Goal: Check status: Check status

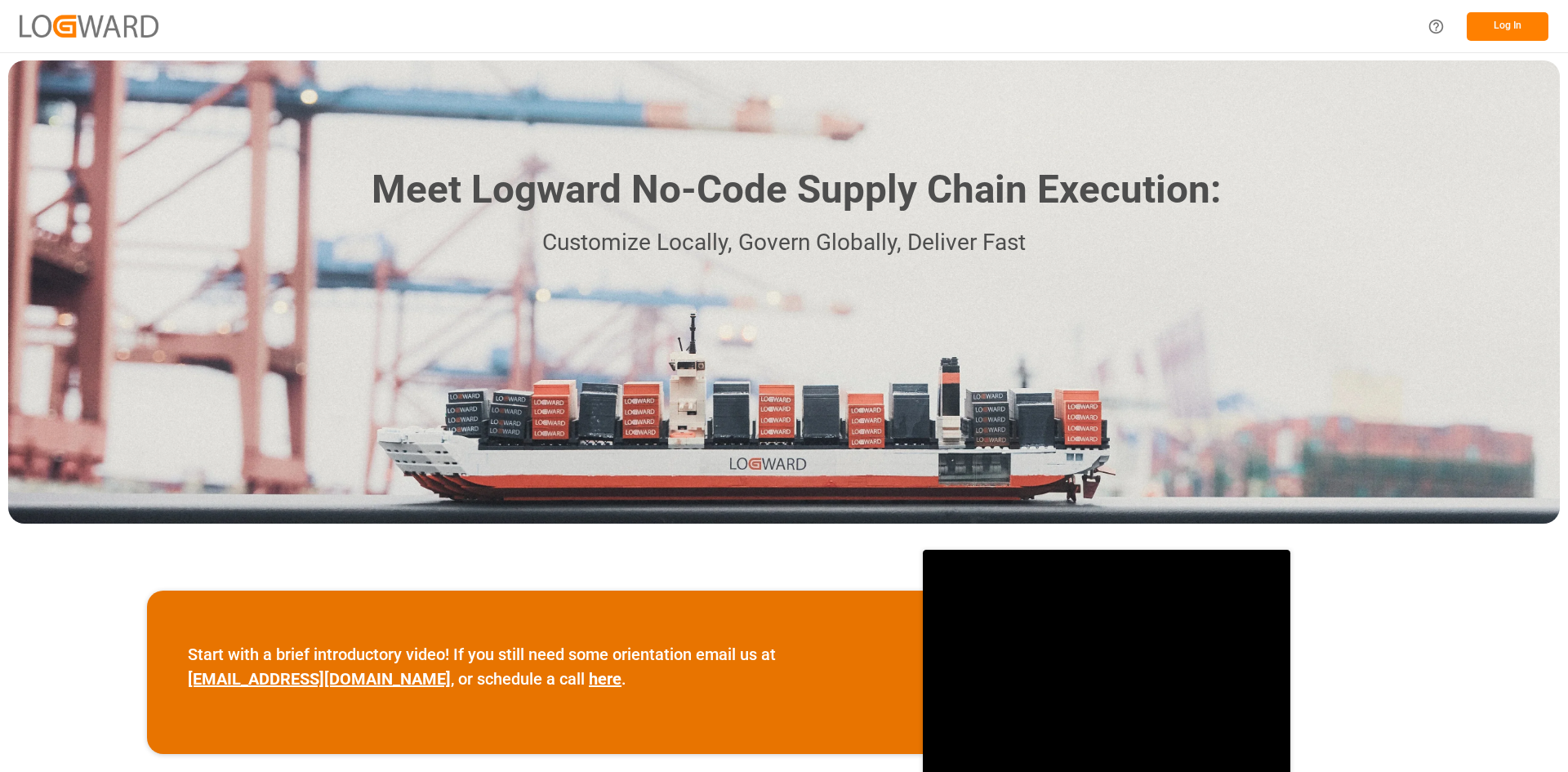
click at [1510, 22] on button "Log In" at bounding box center [1507, 26] width 82 height 28
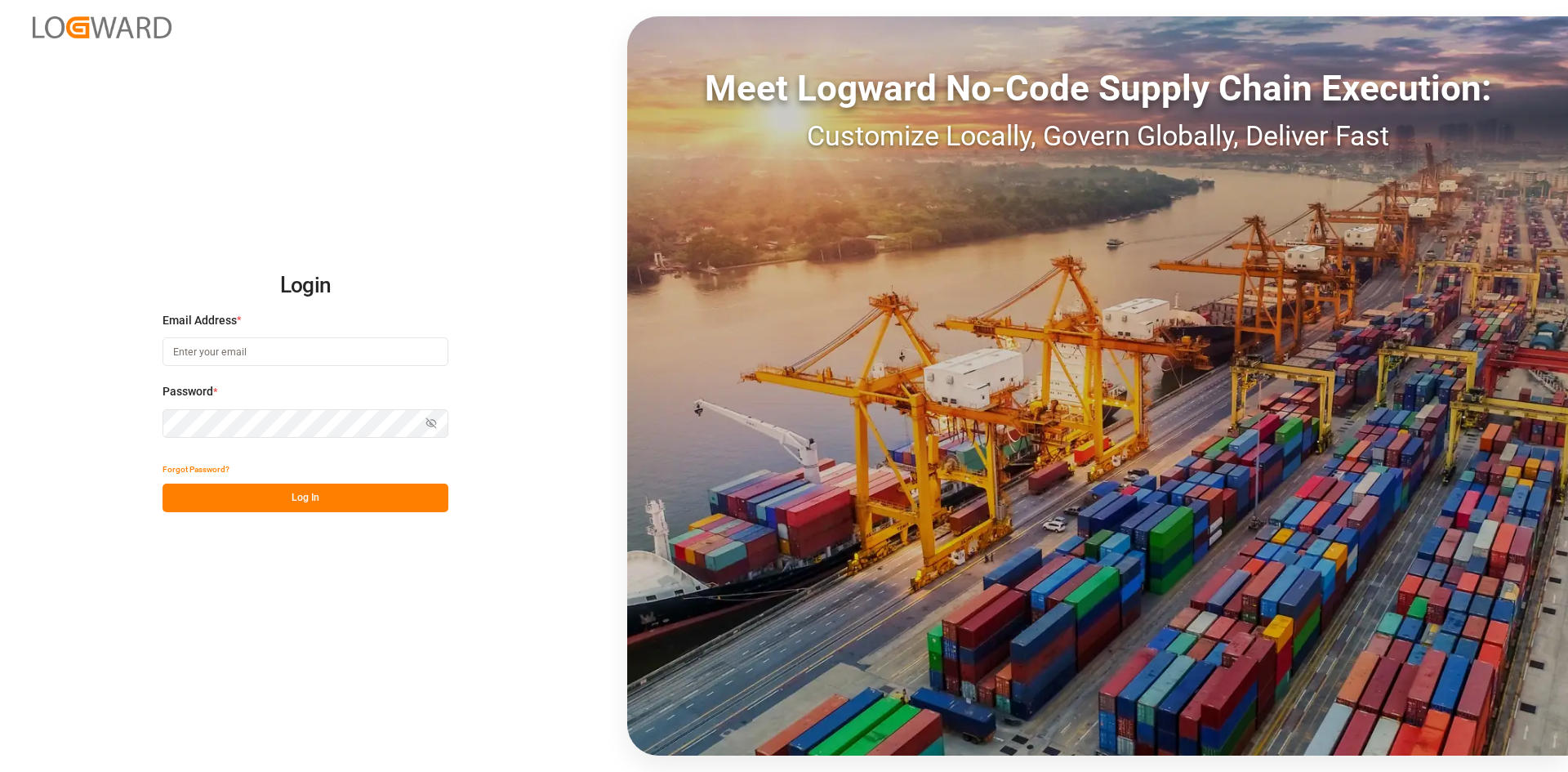
click at [214, 355] on input at bounding box center [306, 352] width 286 height 28
type input "M"
type input "[PERSON_NAME][EMAIL_ADDRESS][DOMAIN_NAME]"
click at [278, 501] on button "Log In" at bounding box center [306, 497] width 286 height 28
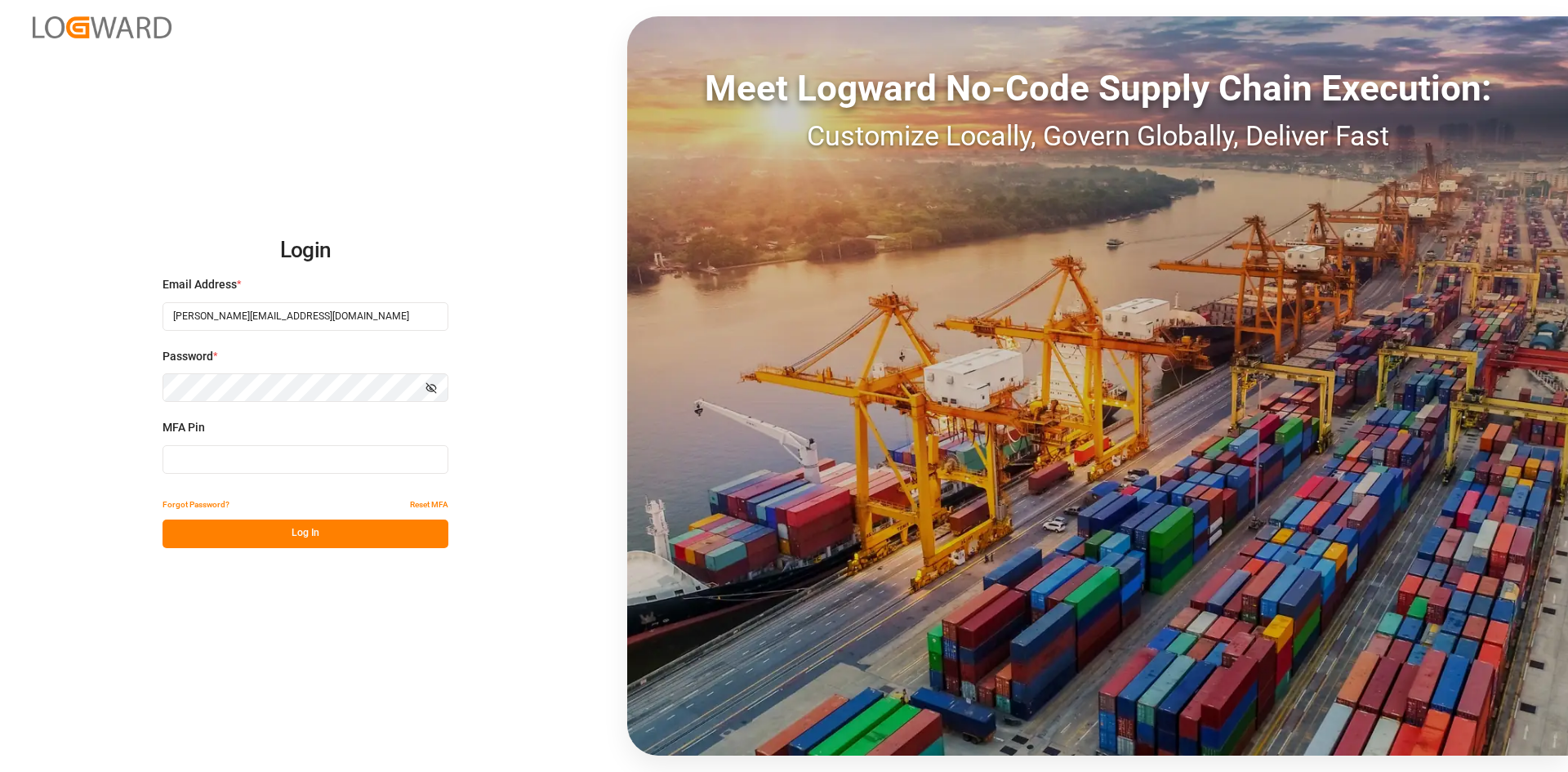
click at [243, 463] on input at bounding box center [306, 459] width 286 height 28
type input "676417"
click at [276, 528] on button "Log In" at bounding box center [306, 533] width 286 height 28
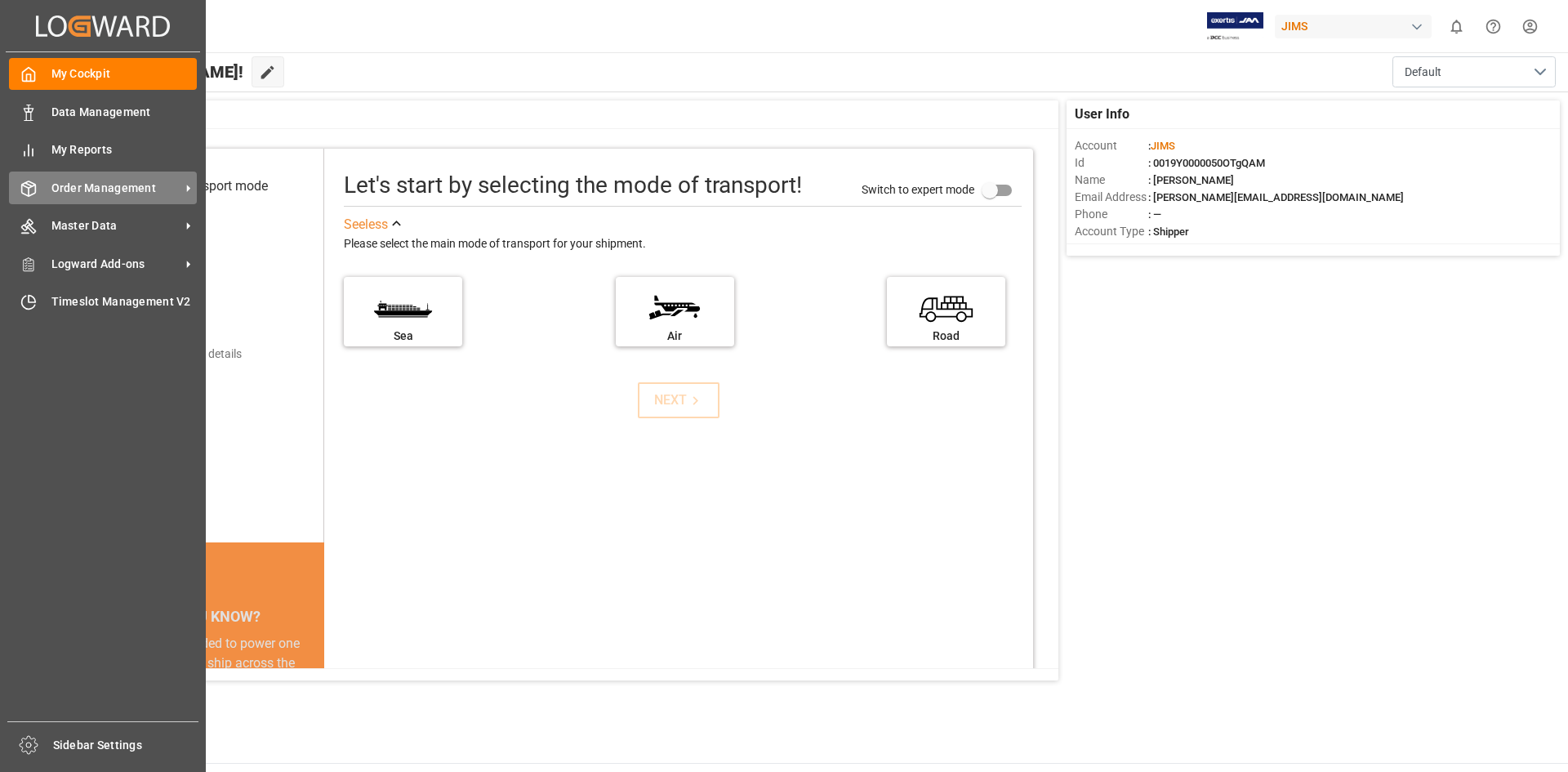
click at [86, 195] on span "Order Management" at bounding box center [116, 189] width 129 height 17
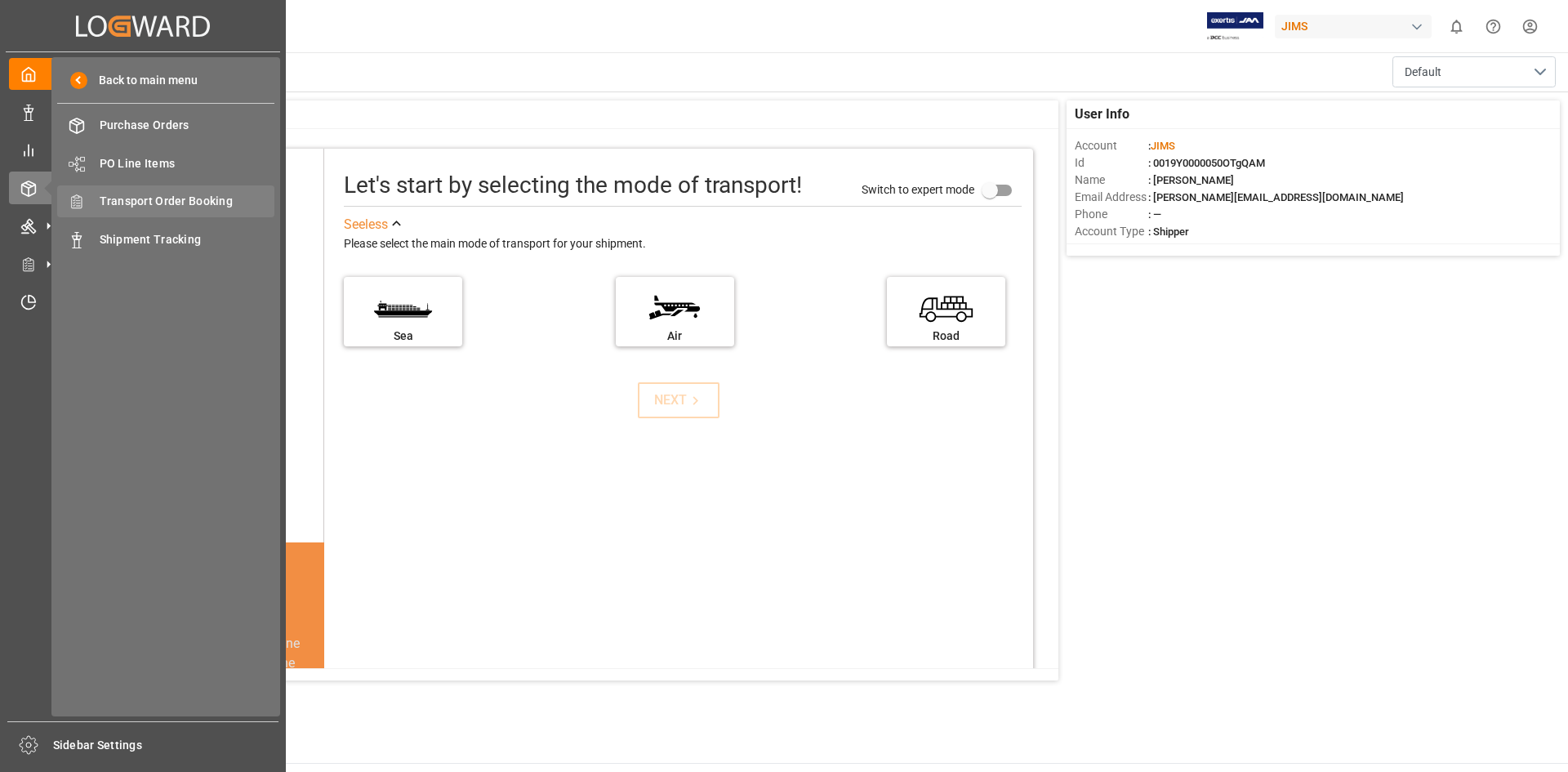
click at [220, 202] on span "Transport Order Booking" at bounding box center [188, 202] width 176 height 17
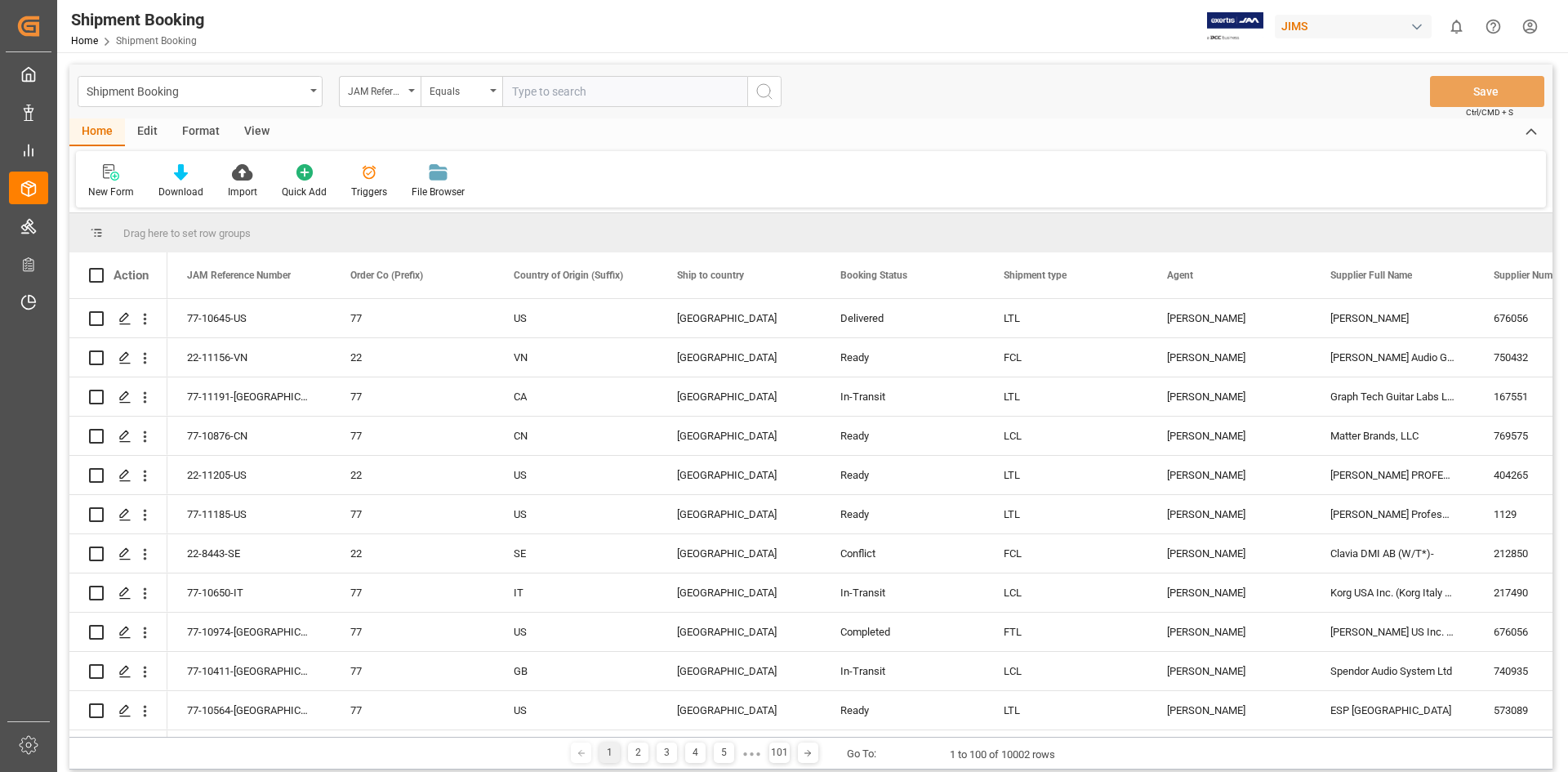
click at [604, 96] on input "text" at bounding box center [624, 91] width 245 height 31
type input "22-11005-US"
click at [760, 93] on icon "search button" at bounding box center [764, 91] width 20 height 20
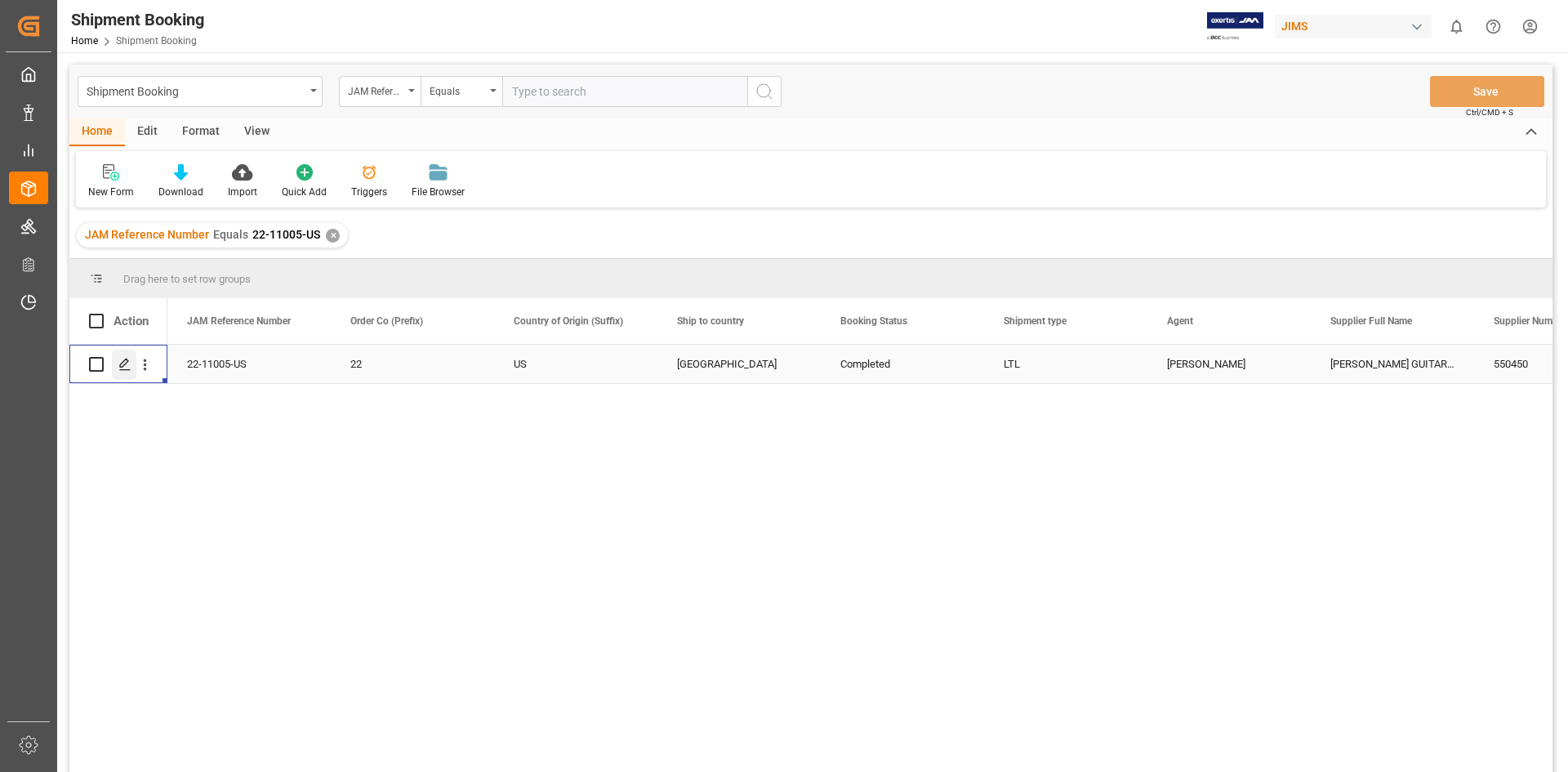
click at [123, 366] on polygon "Press SPACE to select this row." at bounding box center [123, 363] width 8 height 8
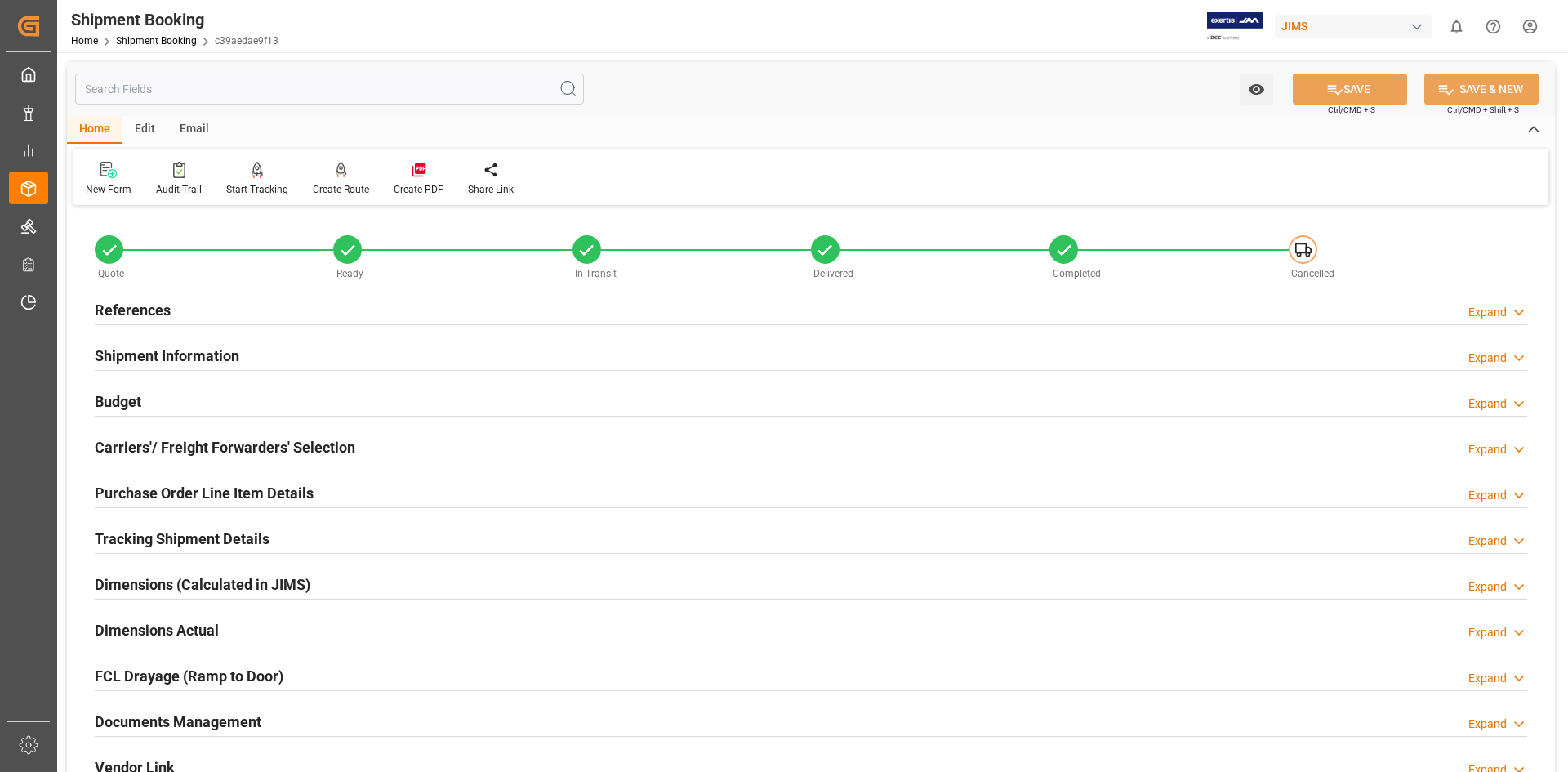
click at [165, 720] on h2 "Documents Management" at bounding box center [177, 722] width 166 height 22
click at [170, 720] on h2 "Documents Management" at bounding box center [177, 722] width 166 height 22
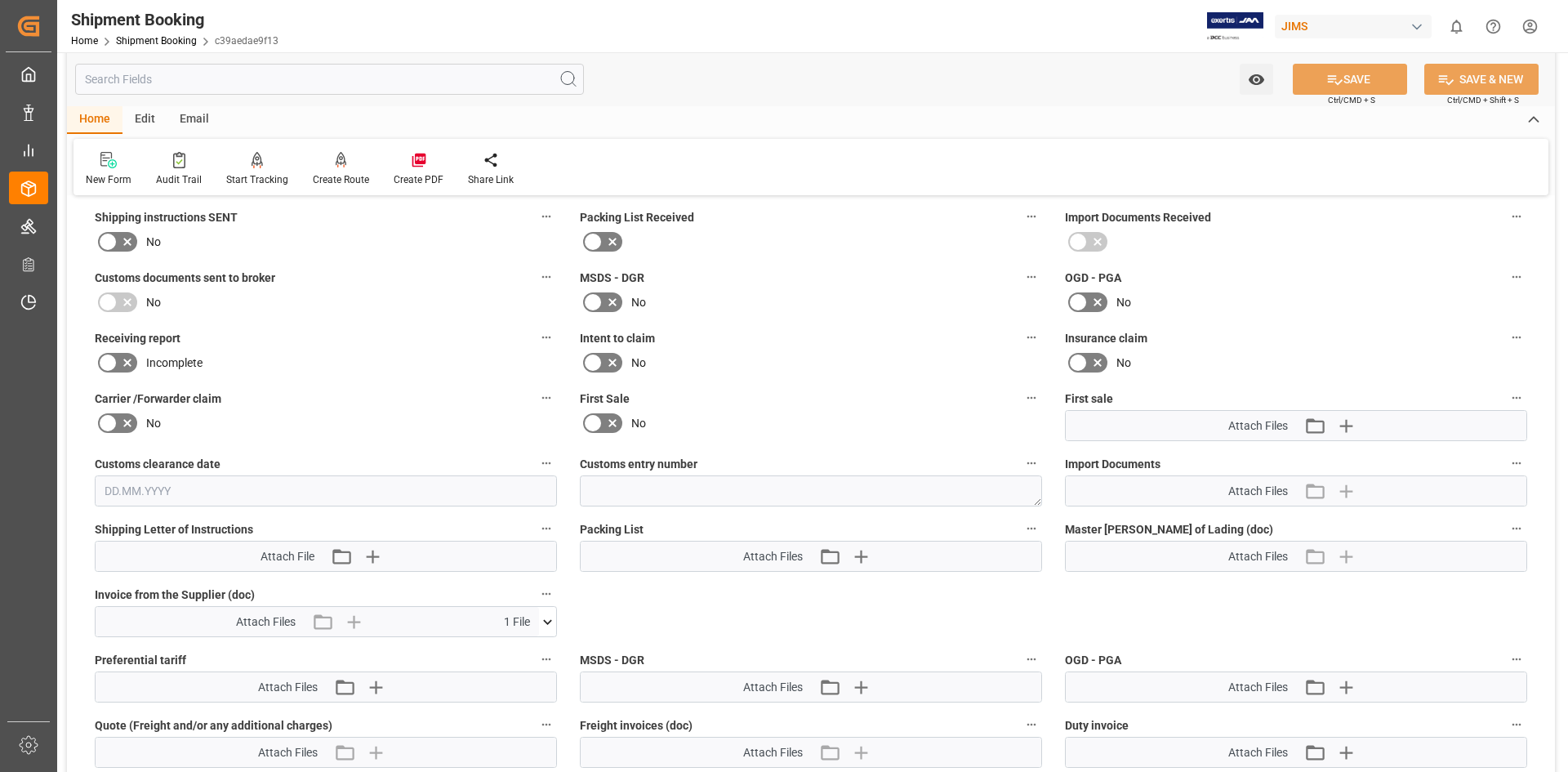
click at [549, 622] on icon at bounding box center [548, 622] width 9 height 5
click at [536, 651] on icon at bounding box center [538, 652] width 15 height 10
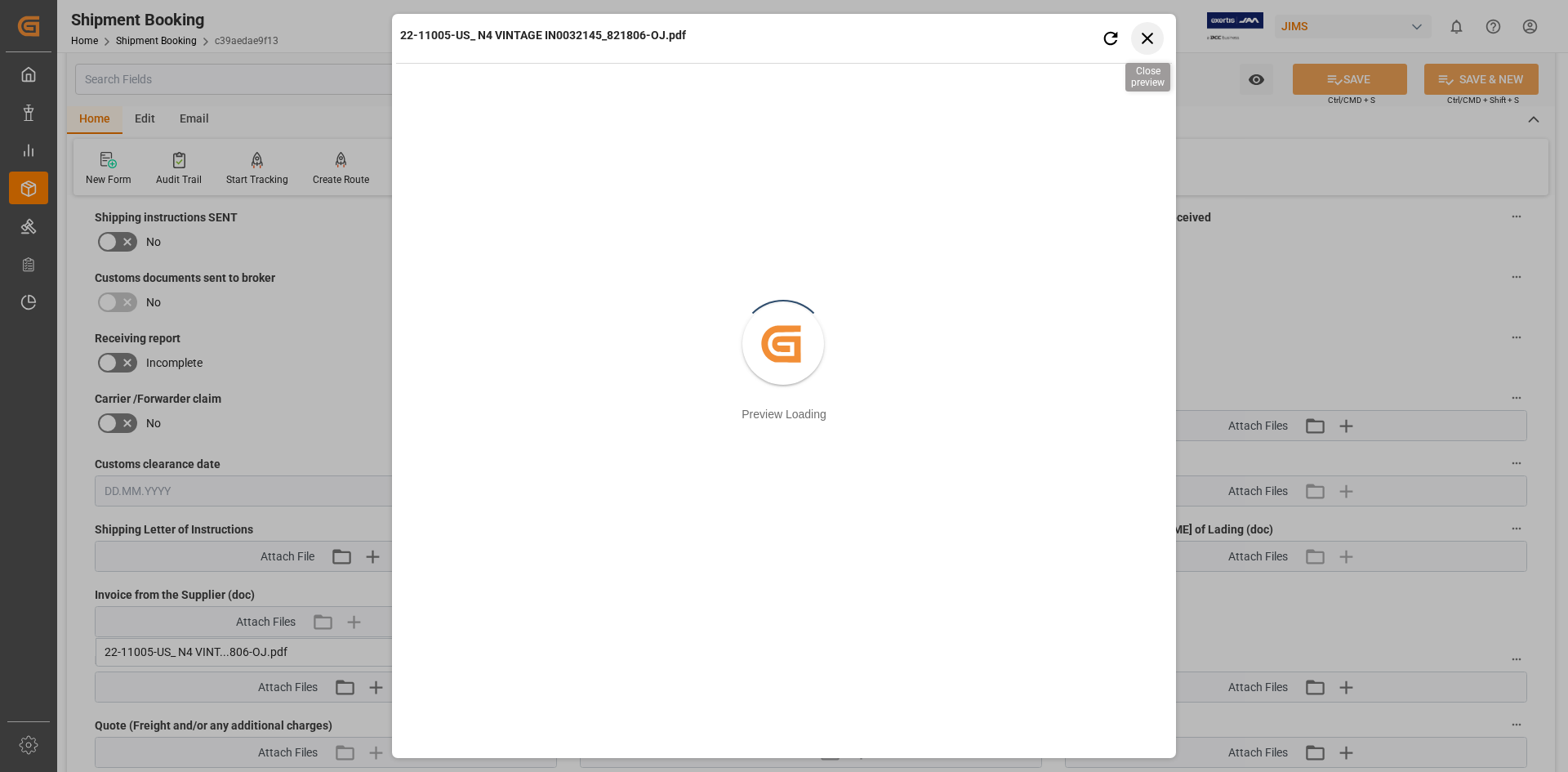
click at [1147, 31] on icon "button" at bounding box center [1148, 38] width 21 height 21
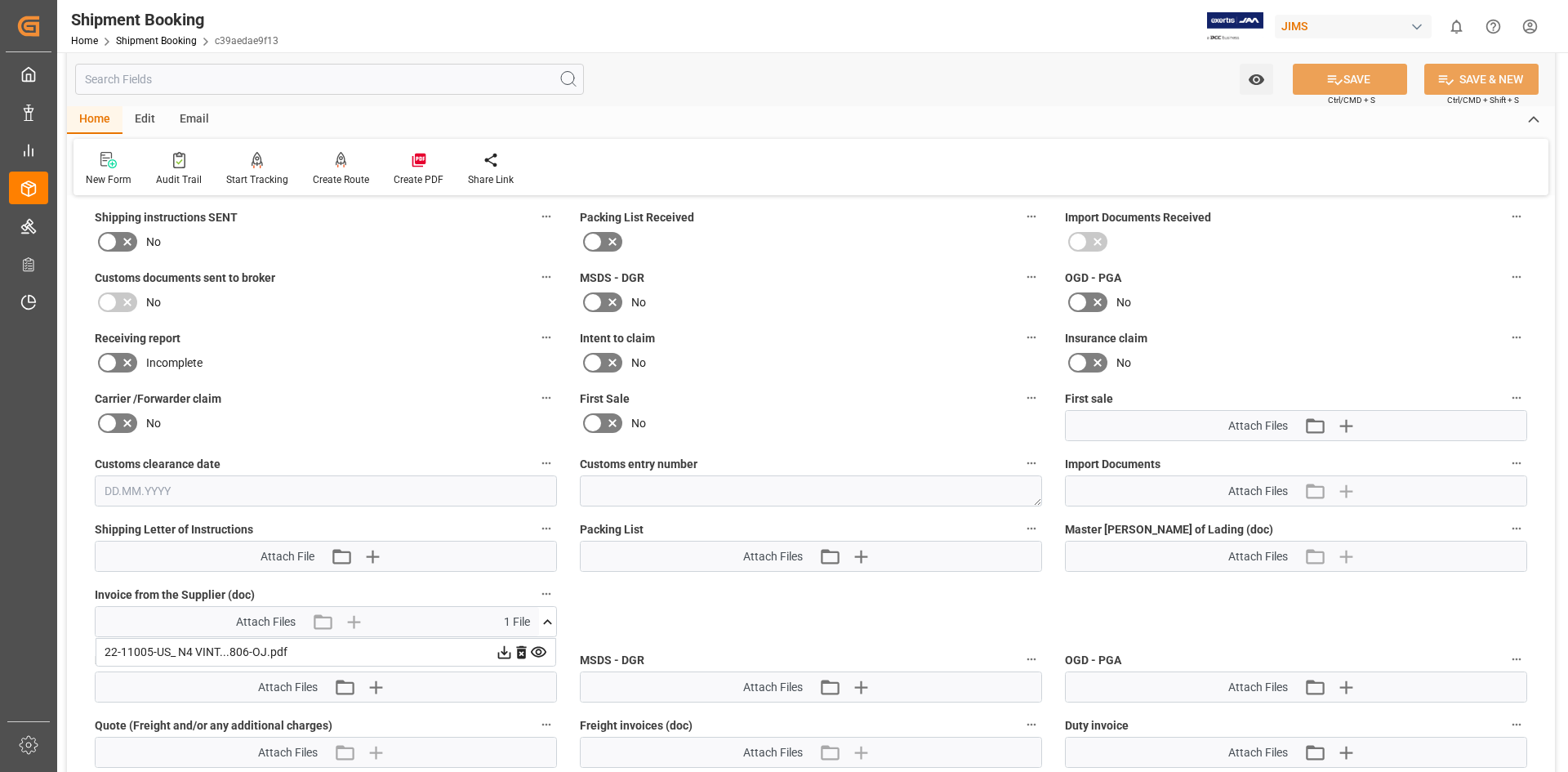
click at [504, 650] on icon at bounding box center [504, 652] width 13 height 13
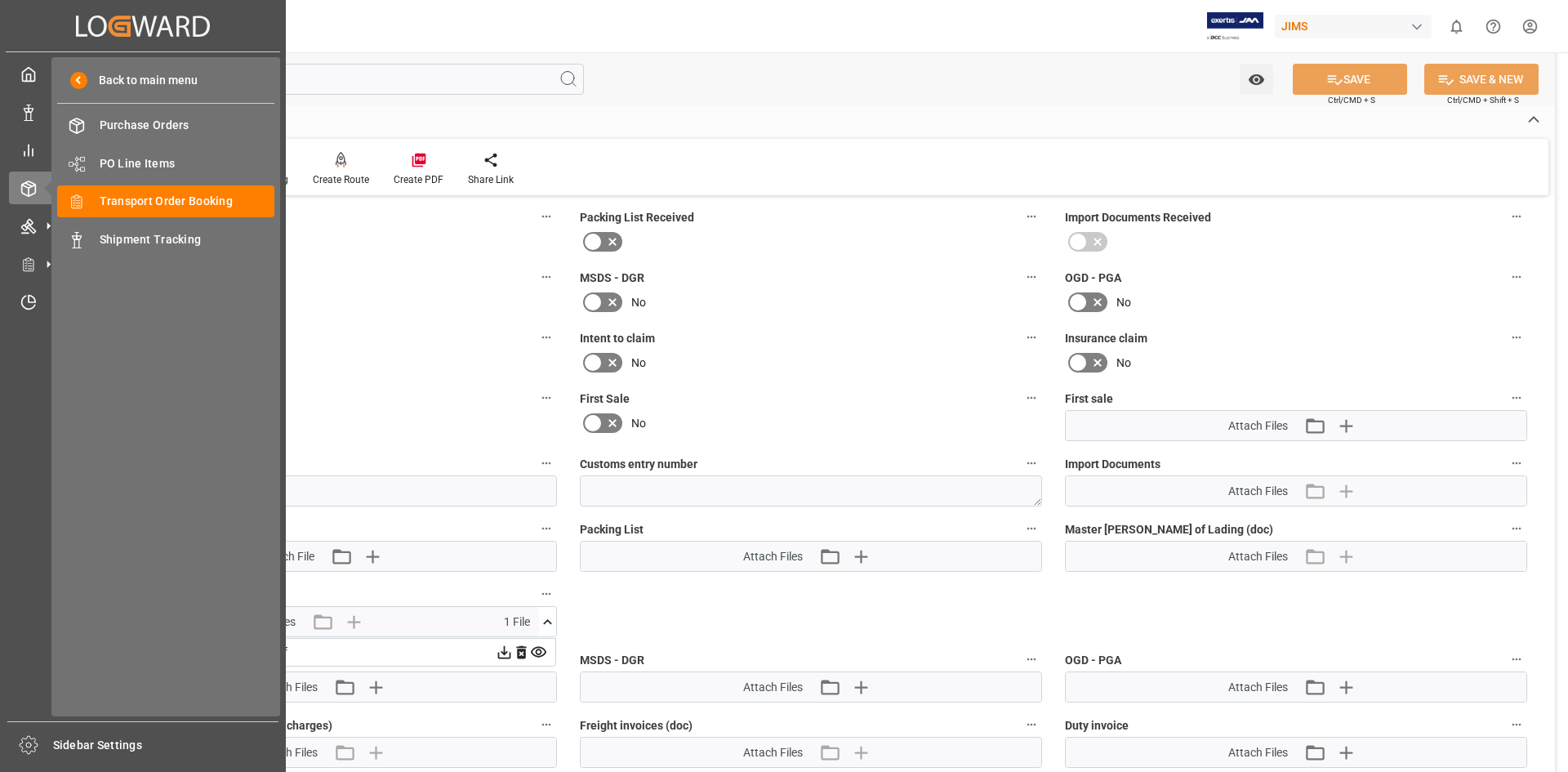
click at [40, 191] on icon at bounding box center [48, 188] width 34 height 34
click at [193, 212] on div "Transport Order Booking Transport Order Booking" at bounding box center [165, 201] width 217 height 32
